Goal: Find specific page/section: Find specific page/section

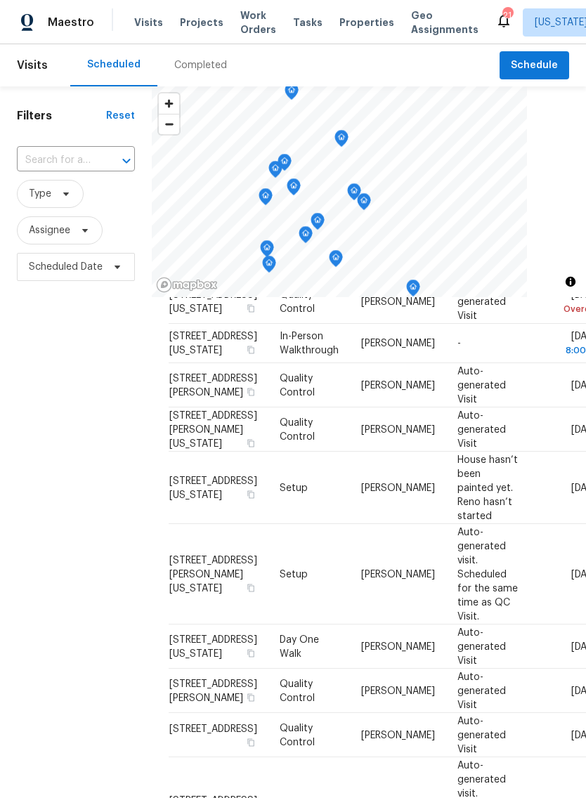
scroll to position [72, 0]
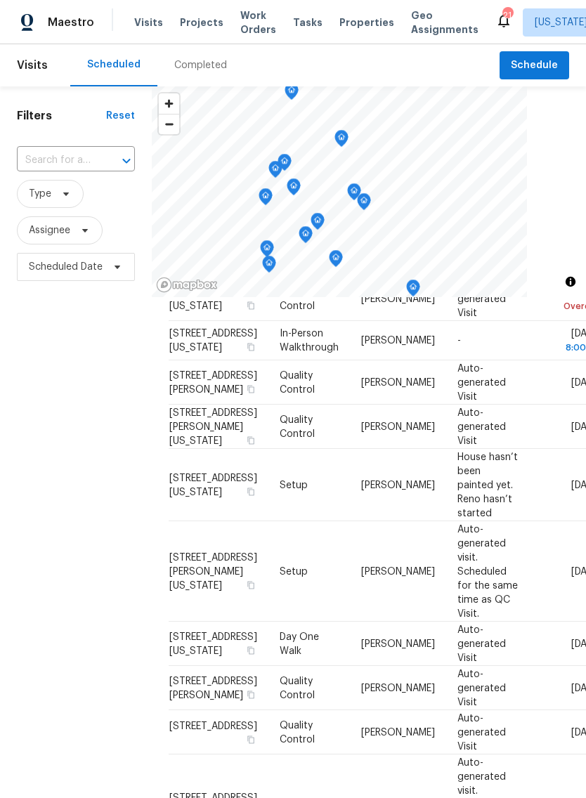
click at [346, 22] on span "Properties" at bounding box center [366, 22] width 55 height 14
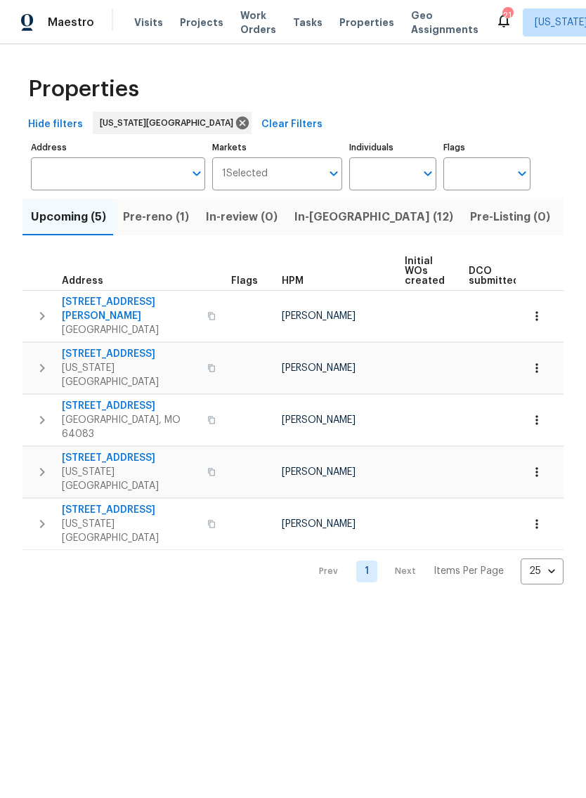
click at [325, 218] on span "In-reno (12)" at bounding box center [373, 217] width 159 height 20
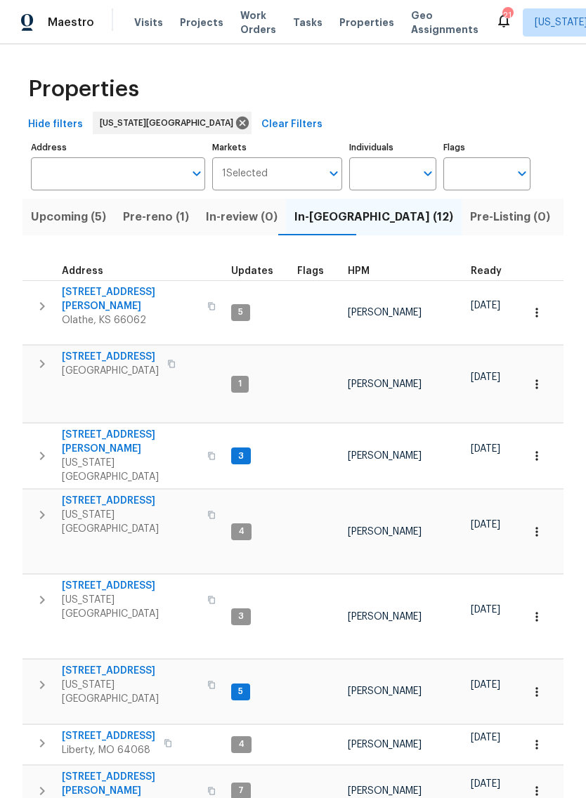
click at [106, 313] on span "Olathe, KS 66062" at bounding box center [130, 320] width 137 height 14
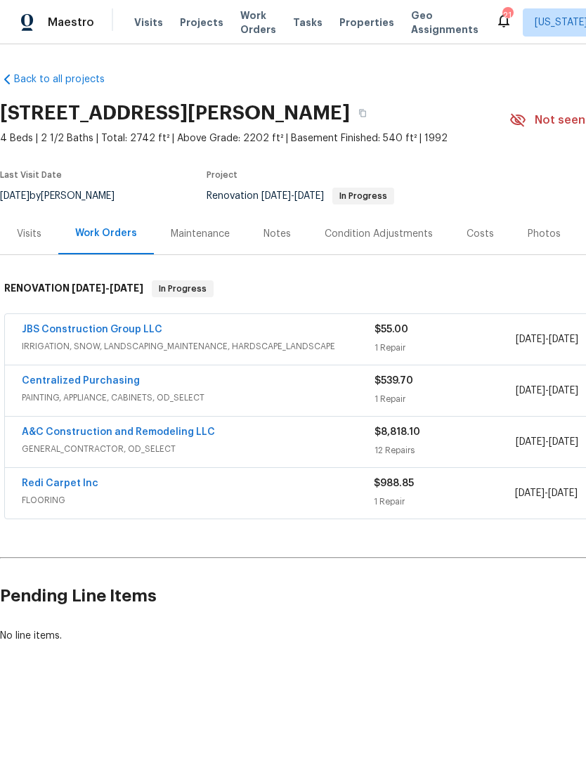
click at [280, 231] on div "Notes" at bounding box center [277, 234] width 27 height 14
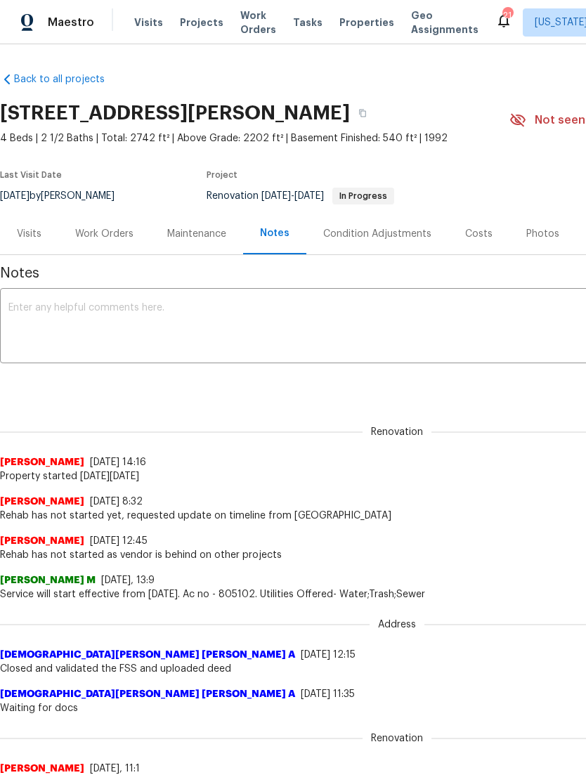
click at [36, 230] on div "Visits" at bounding box center [29, 234] width 25 height 14
